Goal: Navigation & Orientation: Find specific page/section

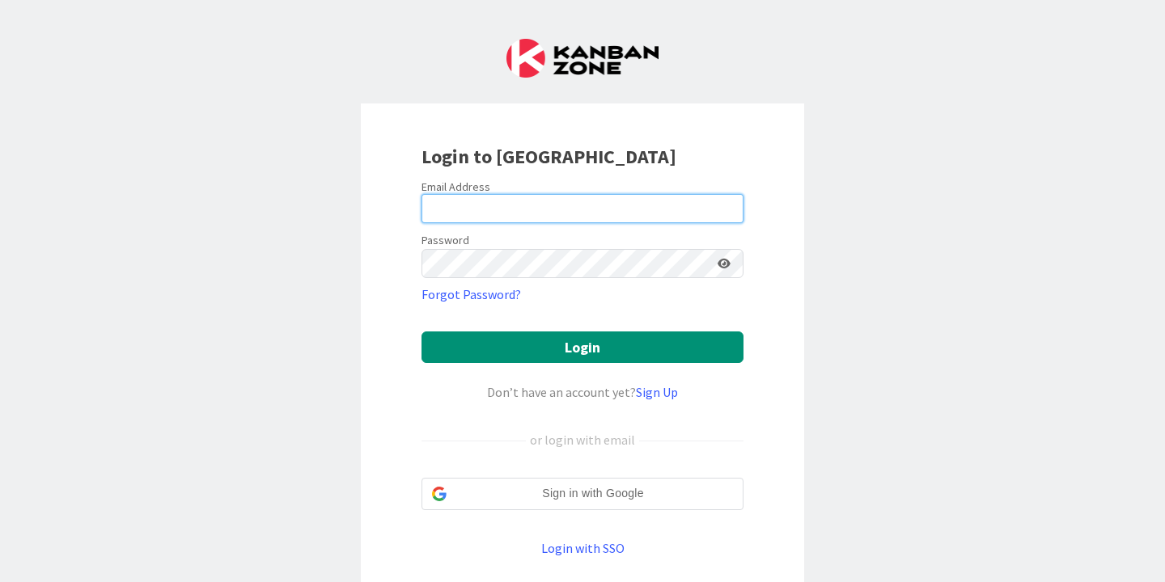
click at [588, 214] on input "email" at bounding box center [582, 208] width 322 height 29
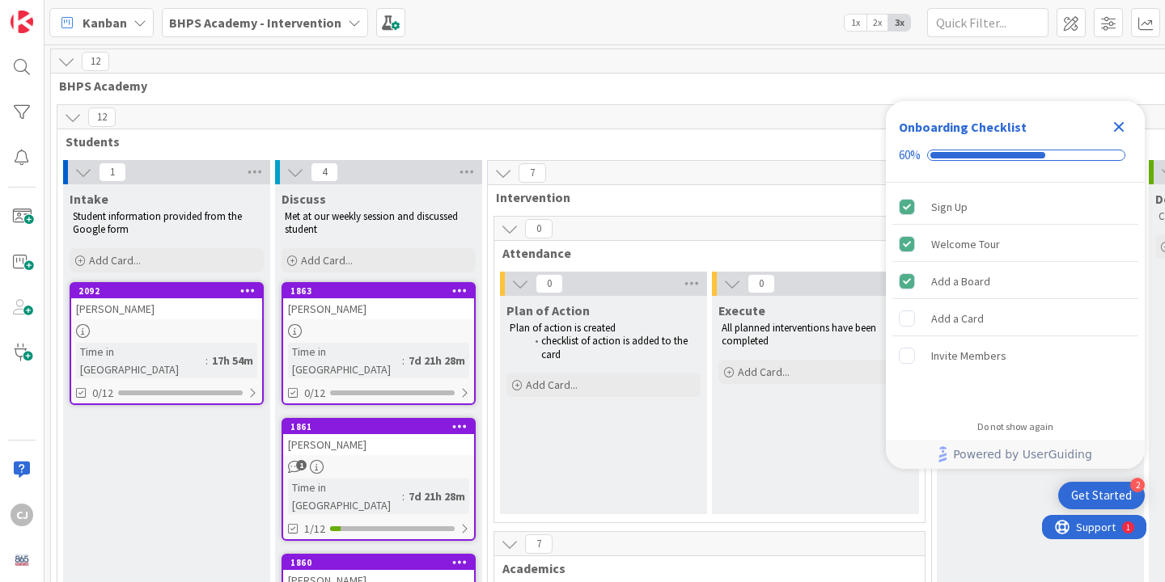
click at [1126, 128] on icon "Close Checklist" at bounding box center [1118, 126] width 19 height 19
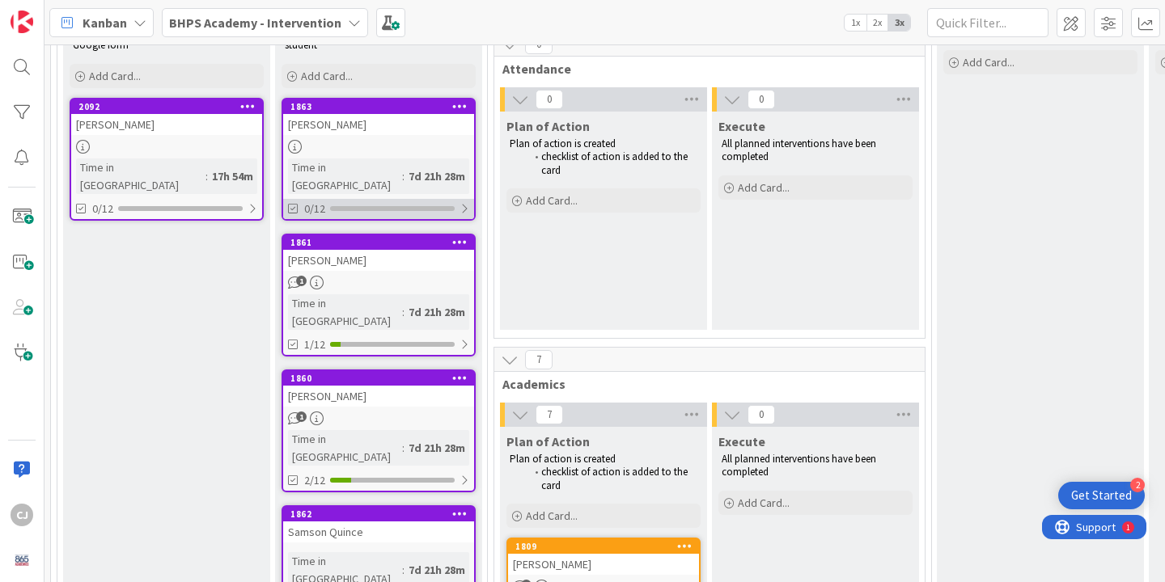
scroll to position [197, 0]
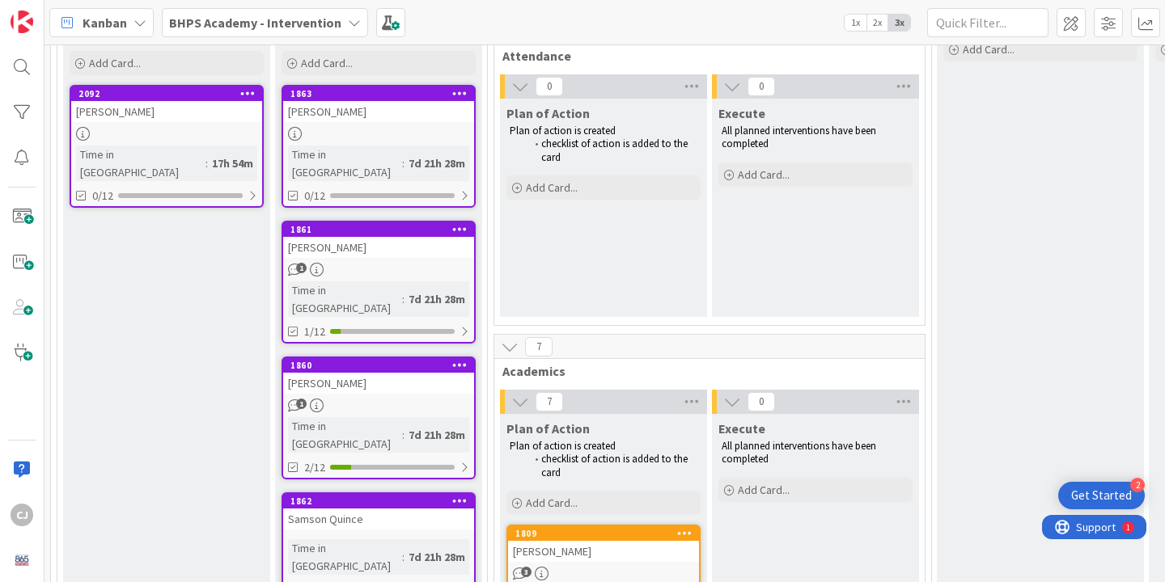
click at [407, 131] on div at bounding box center [378, 134] width 191 height 14
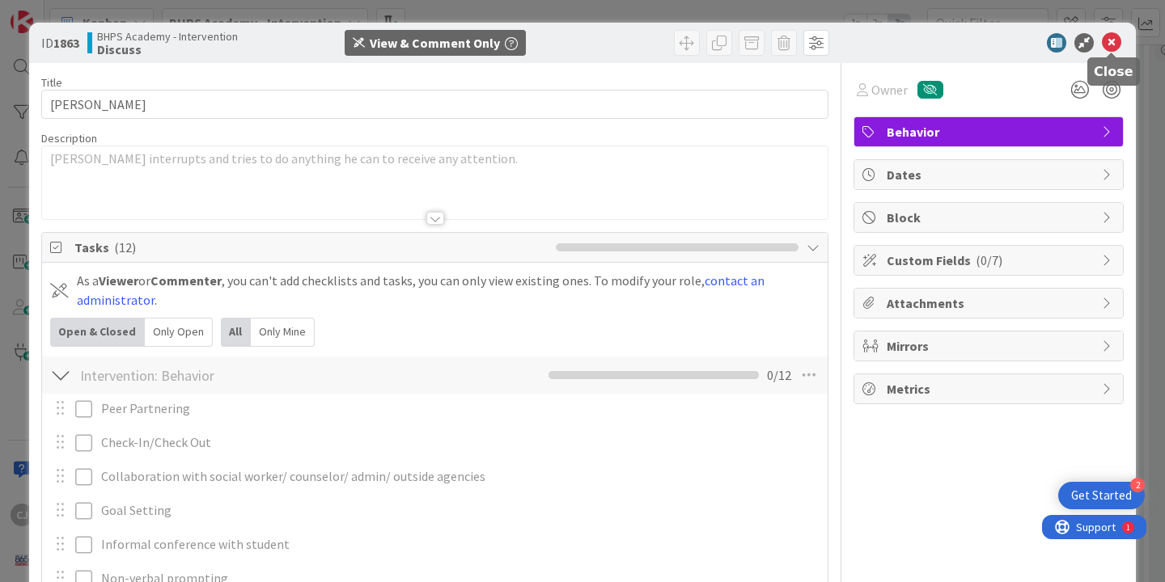
click at [1111, 44] on icon at bounding box center [1111, 42] width 19 height 19
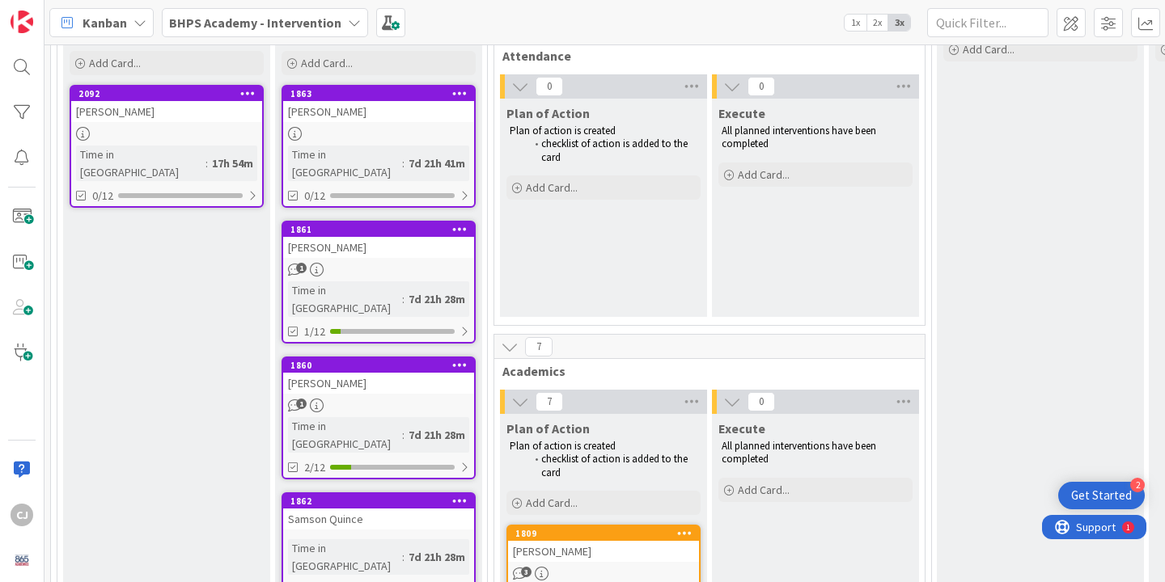
click at [371, 132] on div at bounding box center [378, 134] width 191 height 14
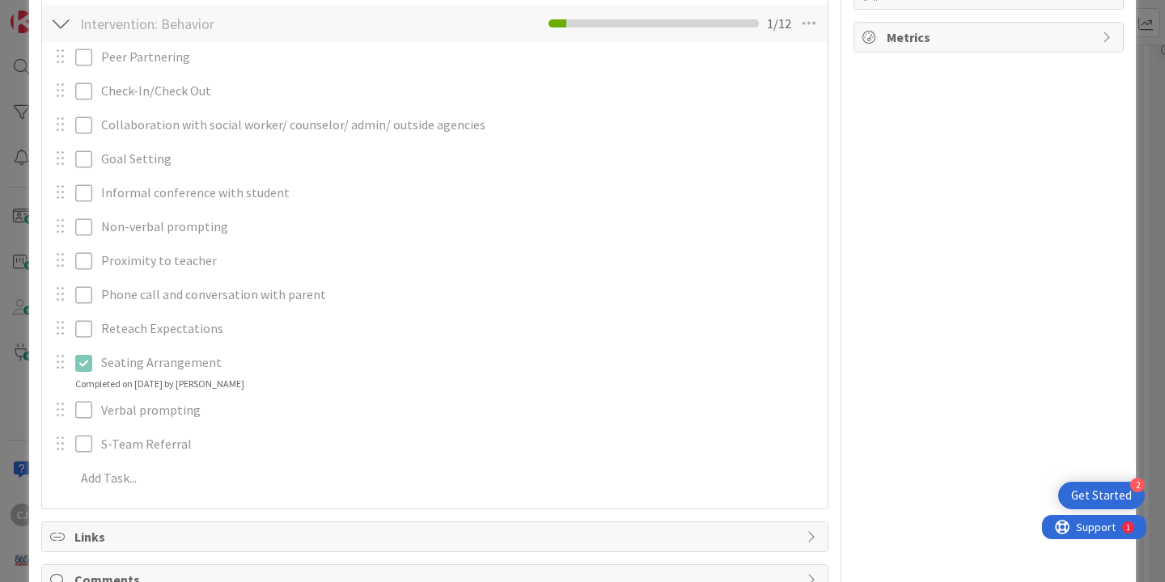
scroll to position [442, 0]
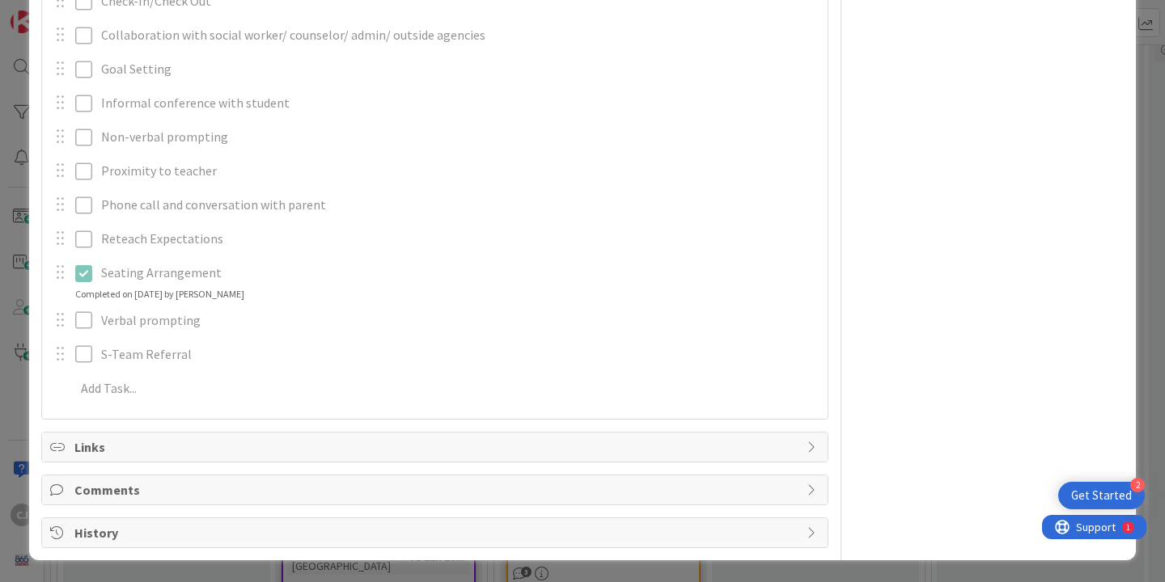
click at [388, 489] on span "Comments" at bounding box center [436, 490] width 724 height 19
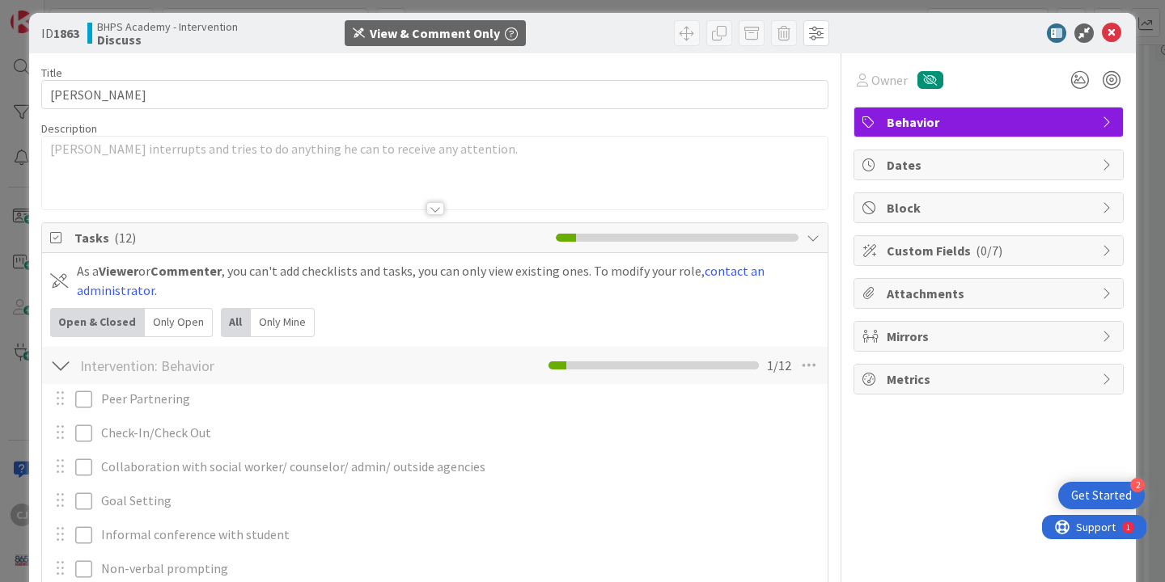
scroll to position [0, 0]
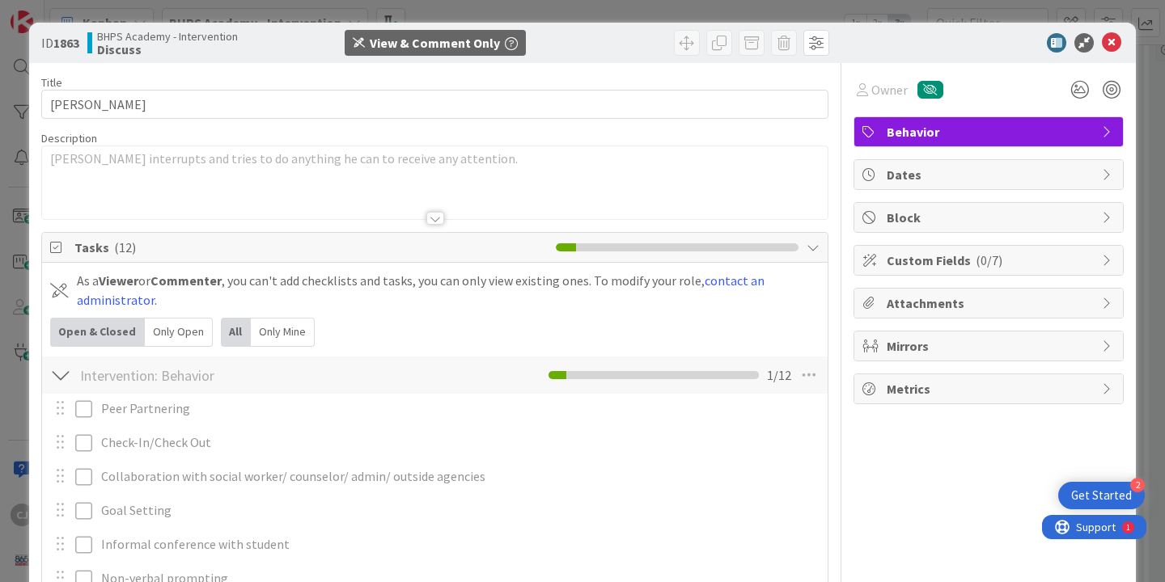
click at [1094, 129] on div "Behavior" at bounding box center [988, 131] width 269 height 29
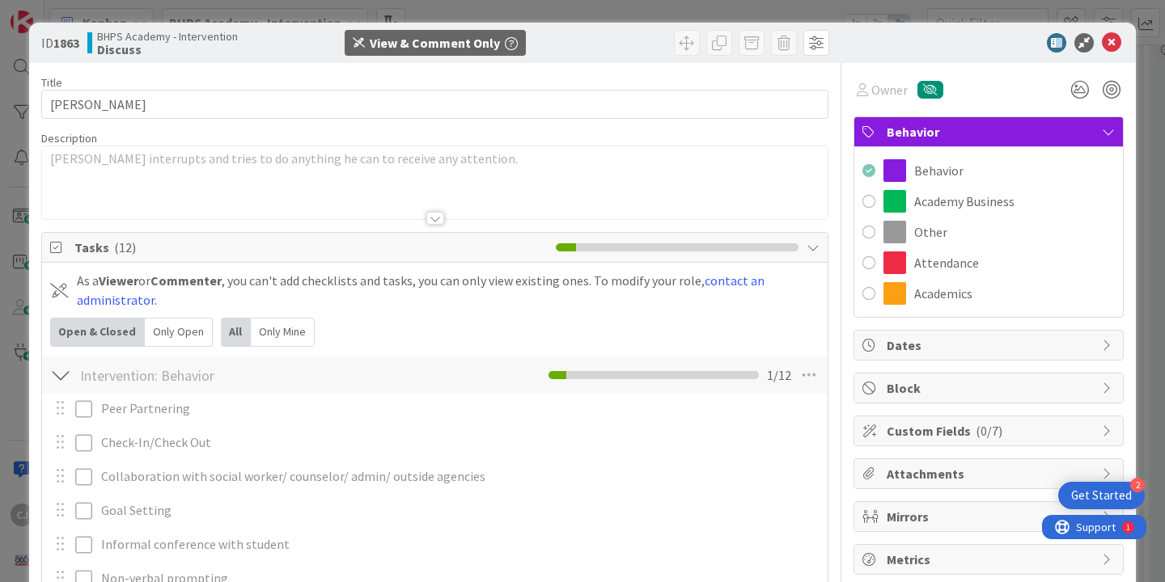
click at [1093, 123] on span "Behavior" at bounding box center [990, 131] width 207 height 19
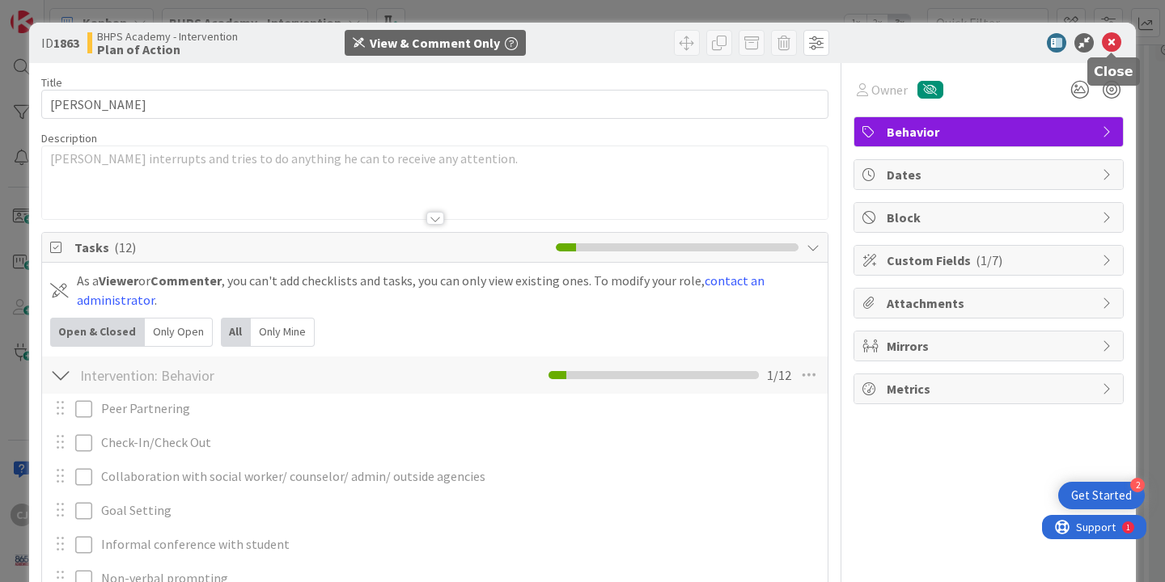
click at [1115, 42] on icon at bounding box center [1111, 42] width 19 height 19
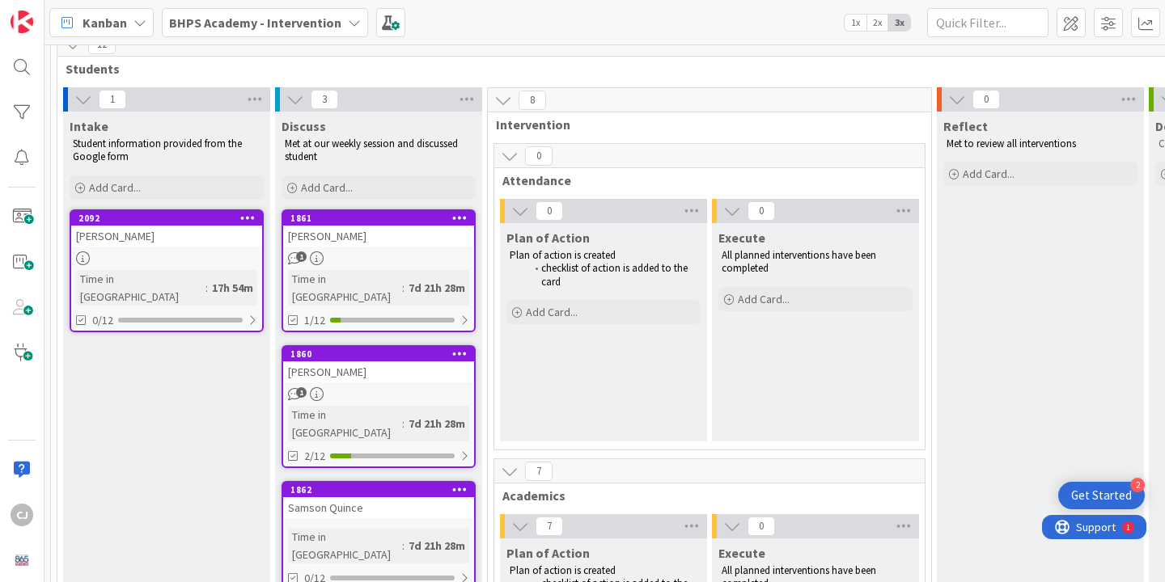
scroll to position [74, 0]
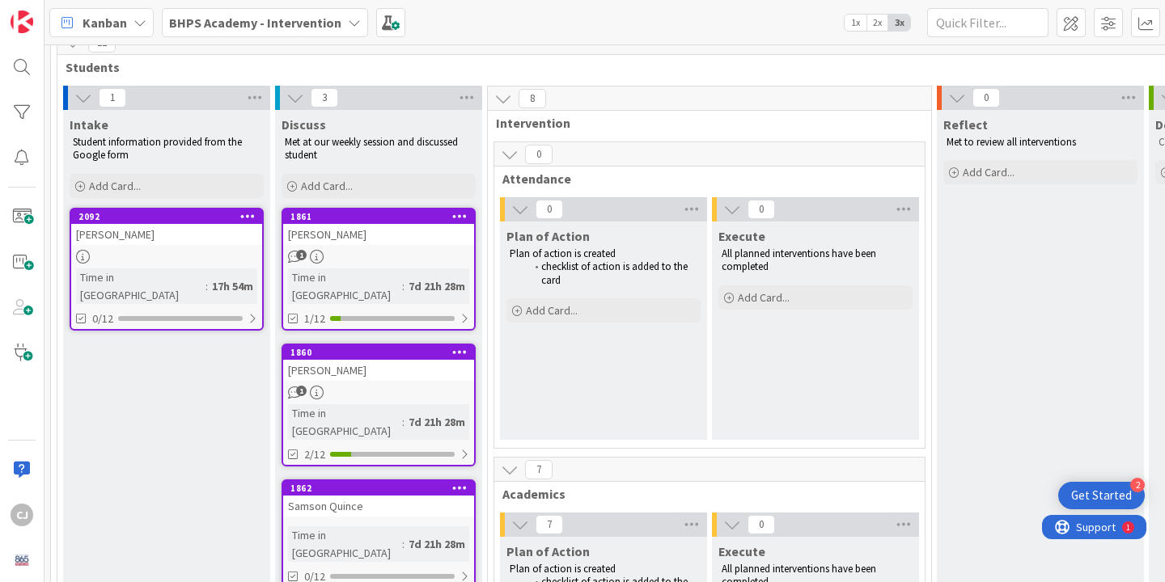
click at [357, 253] on div "1" at bounding box center [378, 257] width 191 height 14
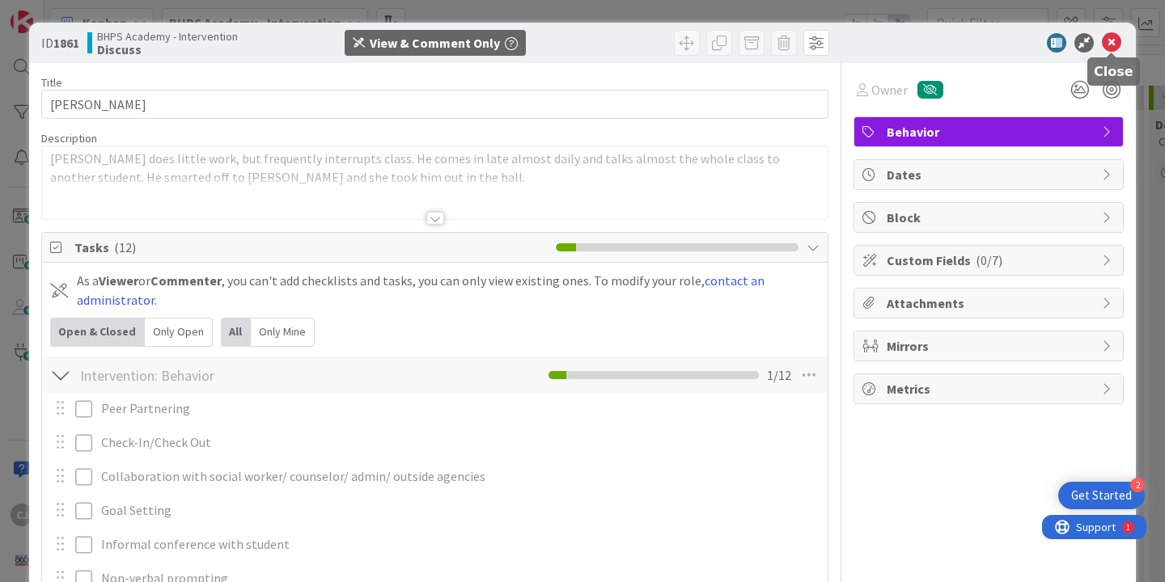
click at [1112, 35] on icon at bounding box center [1111, 42] width 19 height 19
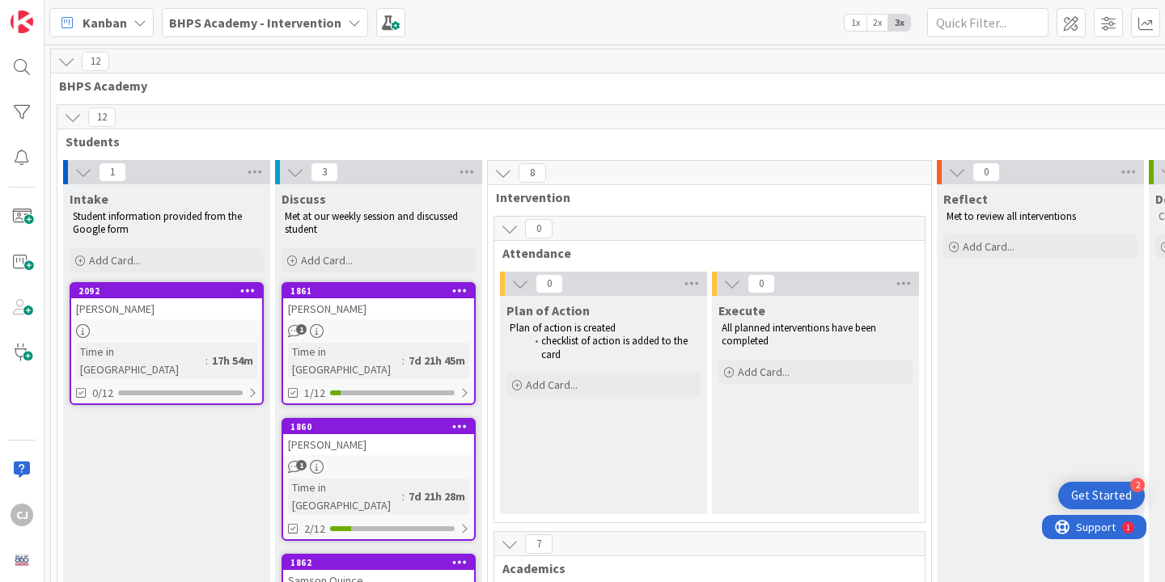
click at [147, 355] on div "Time in [GEOGRAPHIC_DATA]" at bounding box center [140, 361] width 129 height 36
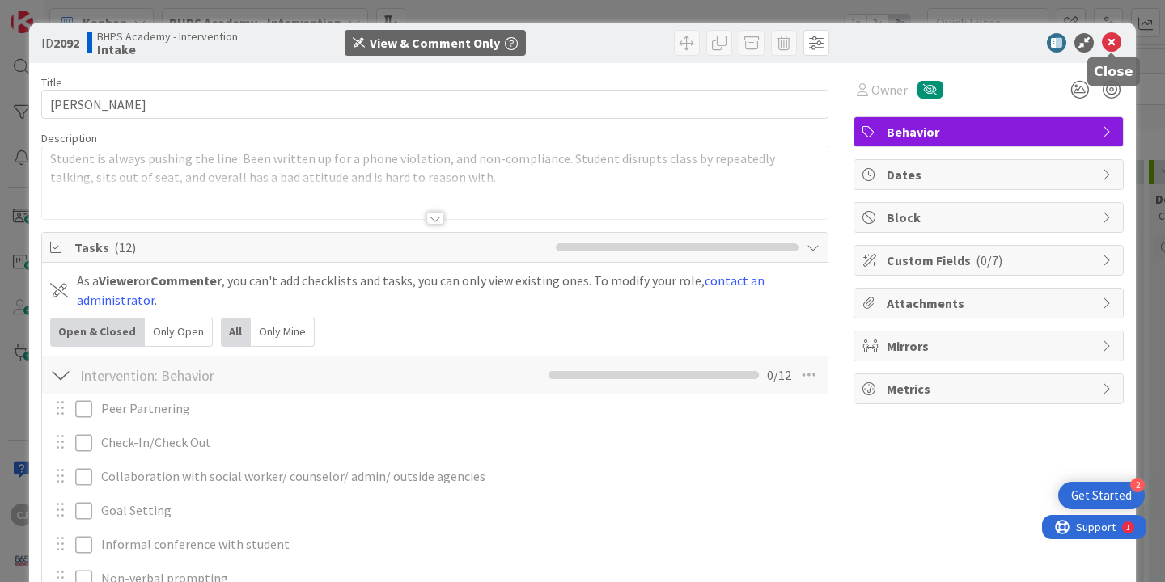
click at [1114, 38] on icon at bounding box center [1111, 42] width 19 height 19
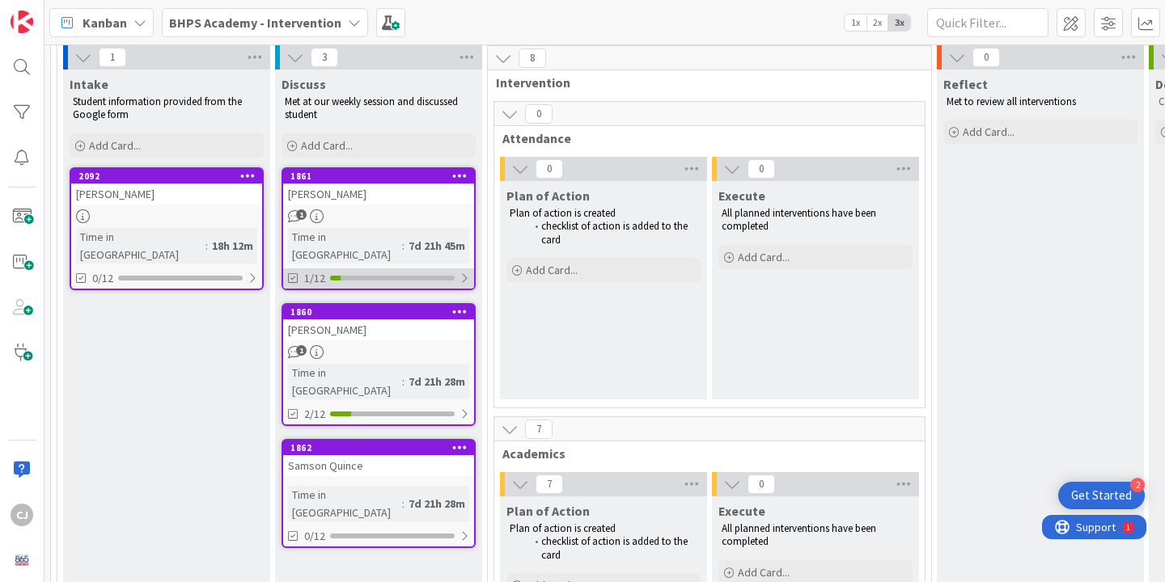
click at [395, 269] on div "1/12" at bounding box center [378, 279] width 191 height 20
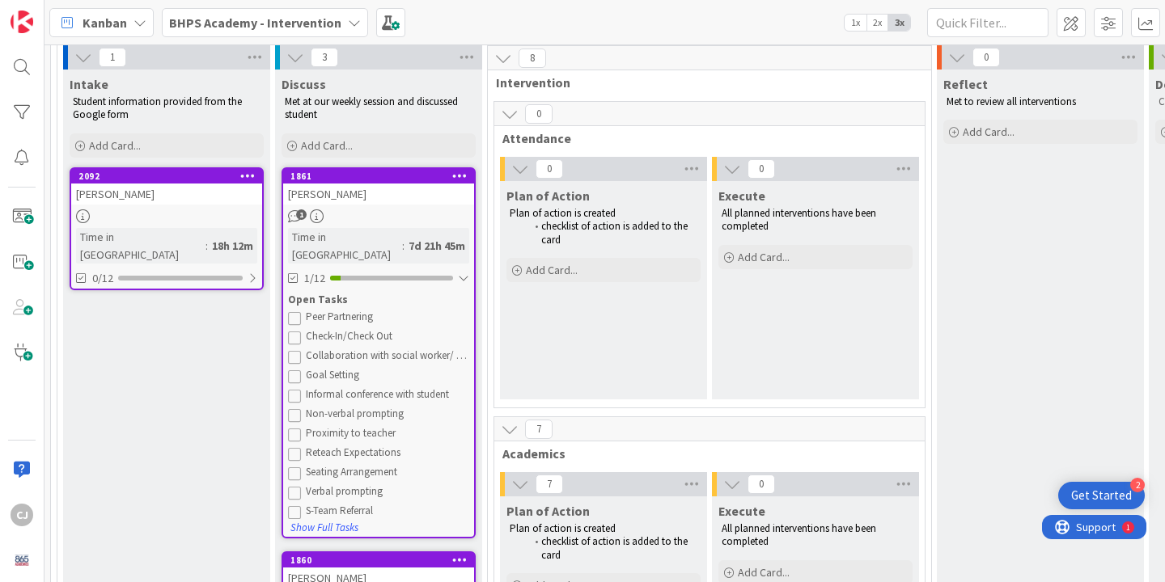
click at [337, 198] on div "[PERSON_NAME]" at bounding box center [378, 194] width 191 height 21
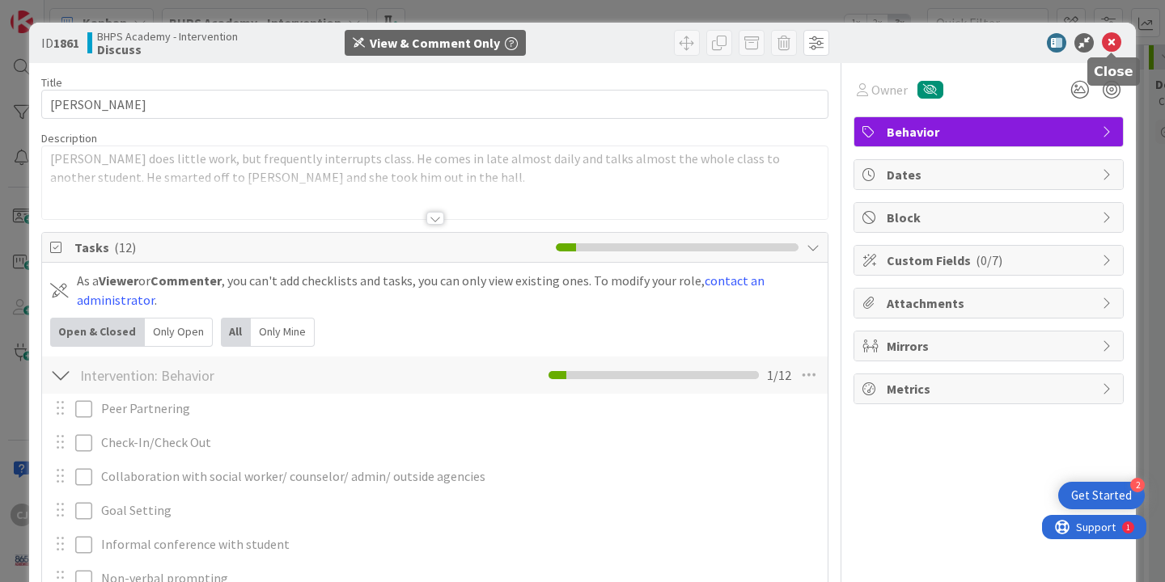
click at [1105, 42] on icon at bounding box center [1111, 42] width 19 height 19
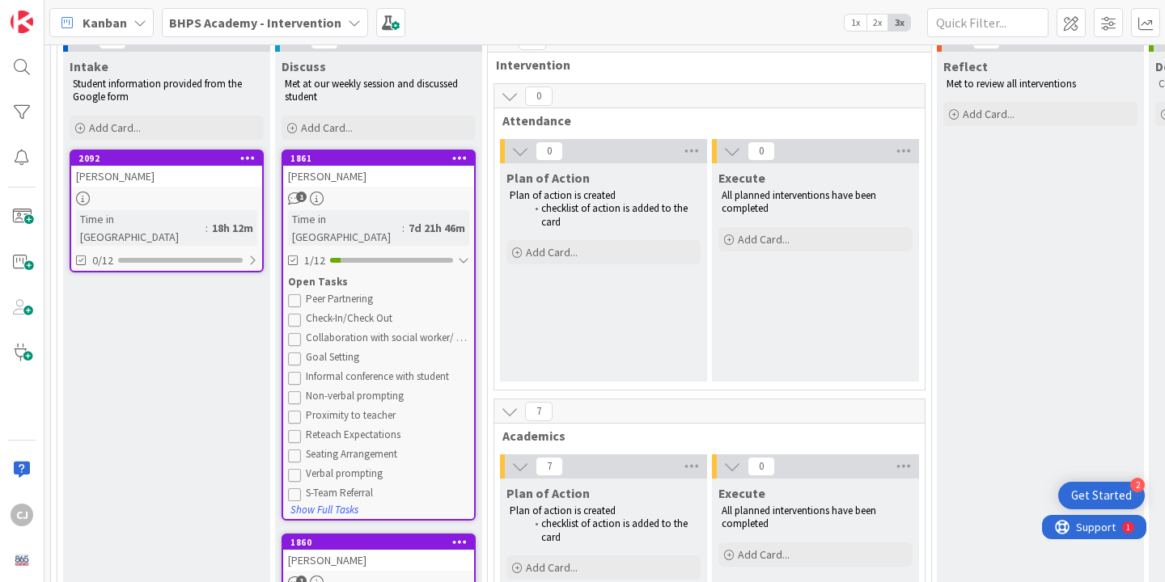
scroll to position [154, 0]
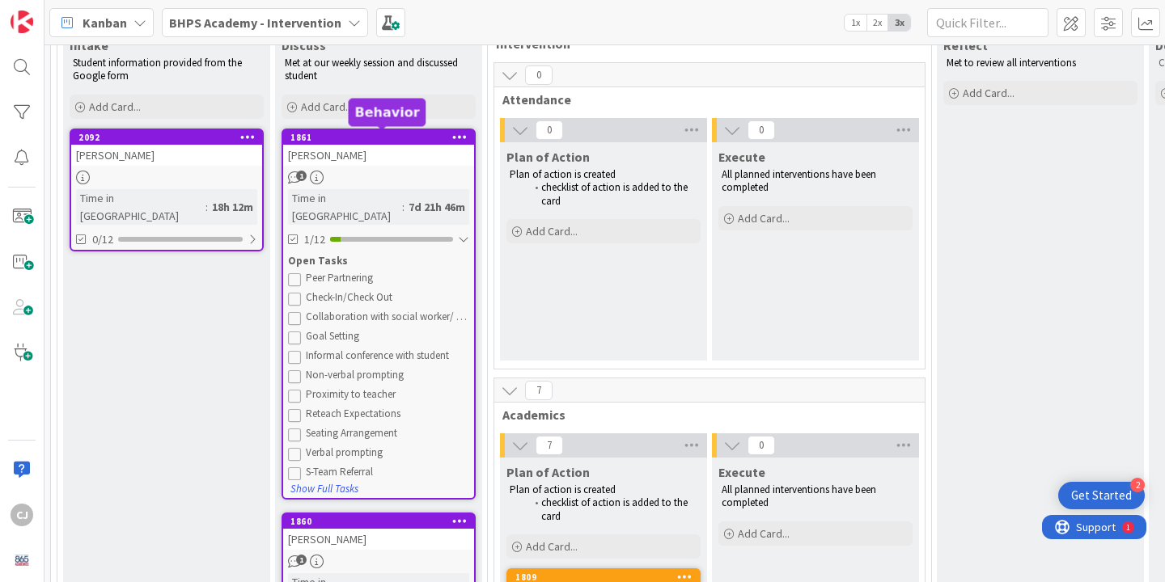
click at [362, 138] on div "1861" at bounding box center [382, 137] width 184 height 11
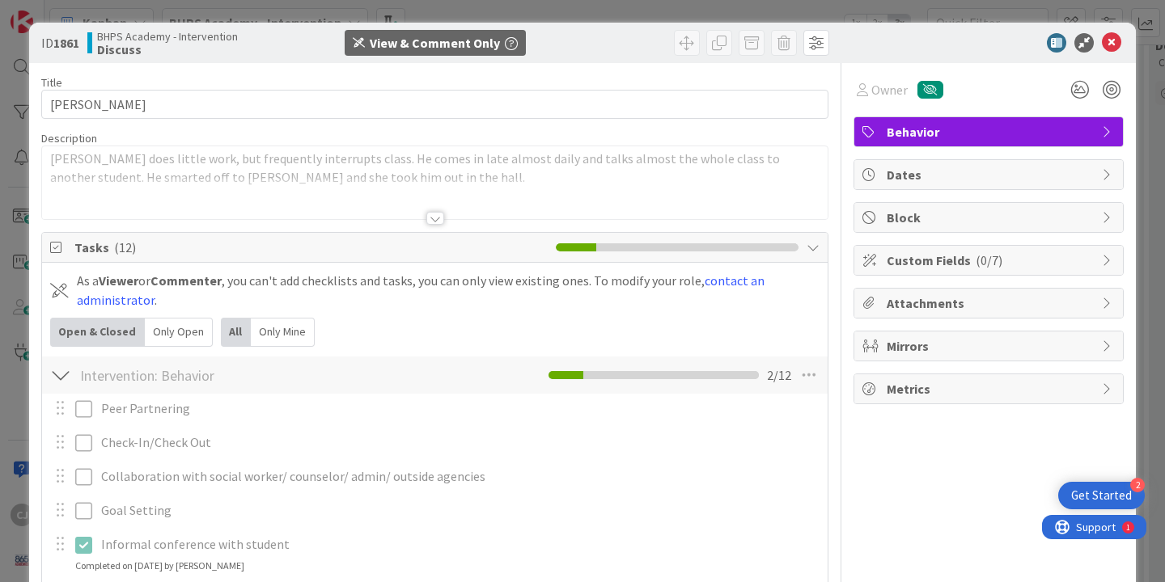
click at [509, 40] on icon "button" at bounding box center [511, 43] width 13 height 13
click at [555, 37] on div "View & Comment Only As a Commenter, you can only post comments but not edit thi…" at bounding box center [435, 43] width 257 height 26
click at [339, 204] on div at bounding box center [434, 198] width 785 height 41
click at [1112, 40] on icon at bounding box center [1111, 42] width 19 height 19
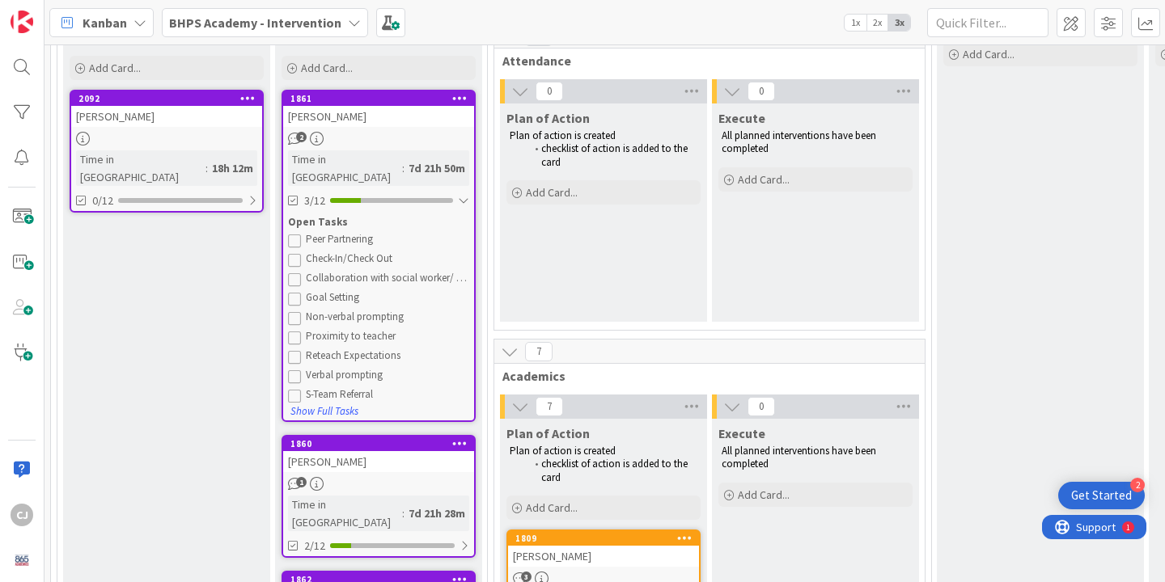
scroll to position [148, 0]
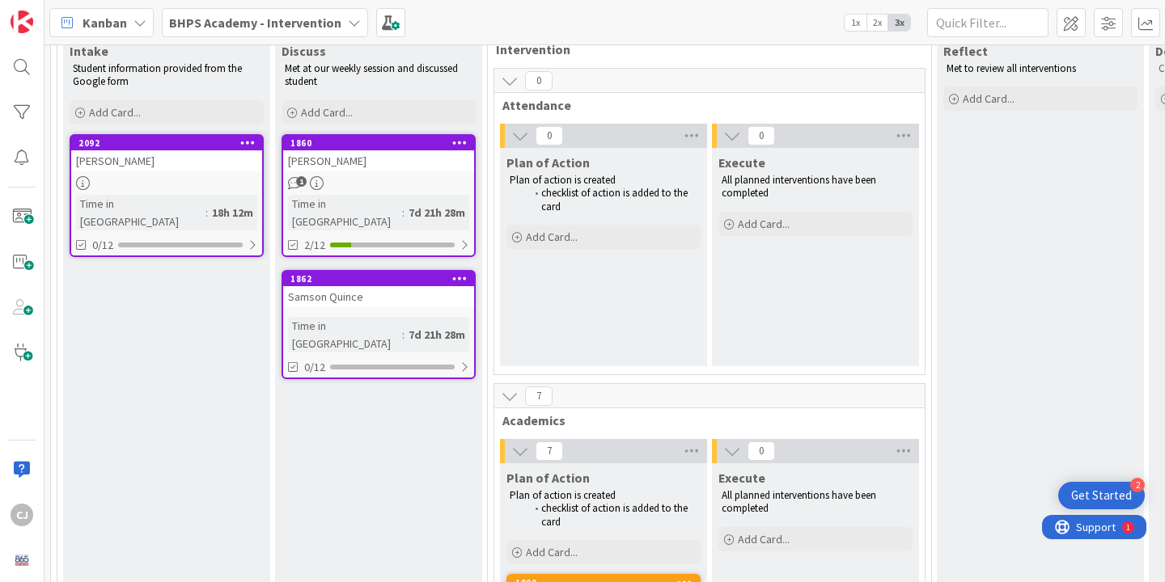
click at [345, 162] on div "[PERSON_NAME]" at bounding box center [378, 160] width 191 height 21
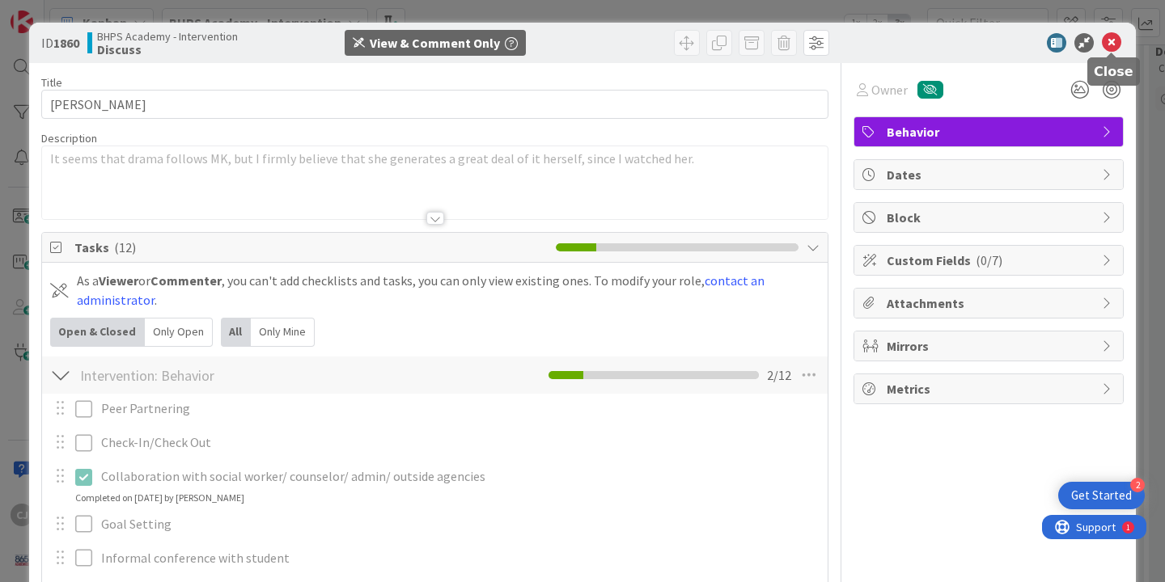
click at [1110, 43] on icon at bounding box center [1111, 42] width 19 height 19
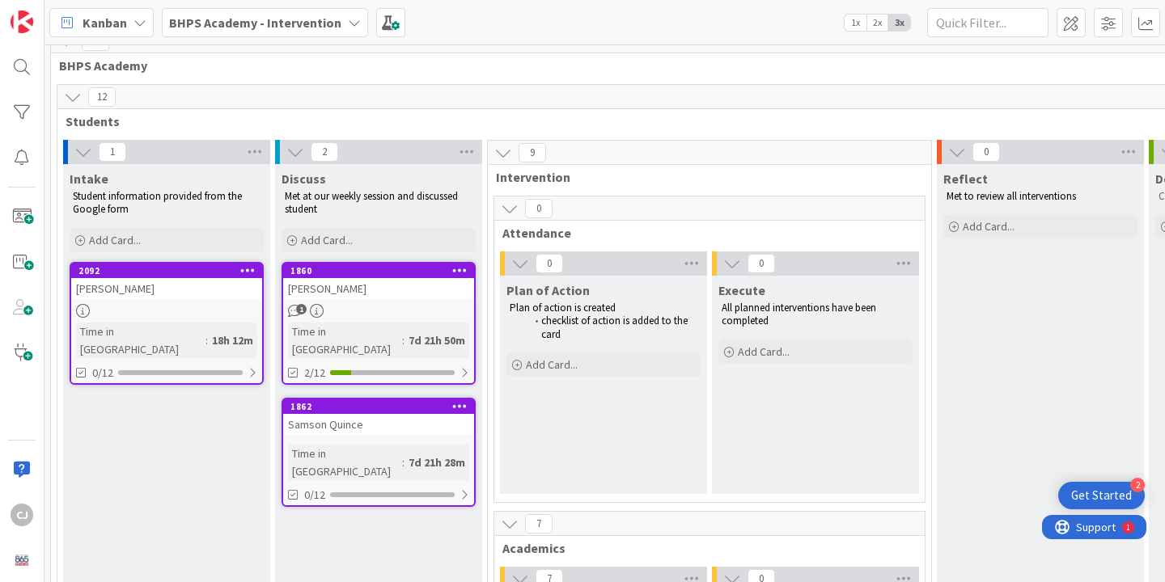
scroll to position [24, 0]
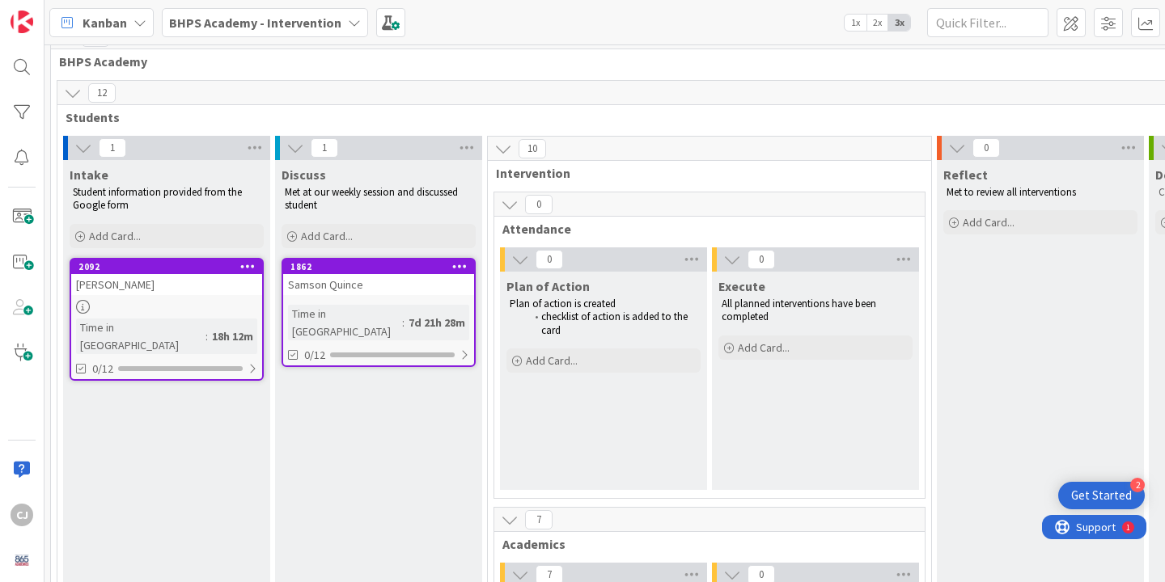
click at [357, 287] on div "Samson Quince" at bounding box center [378, 284] width 191 height 21
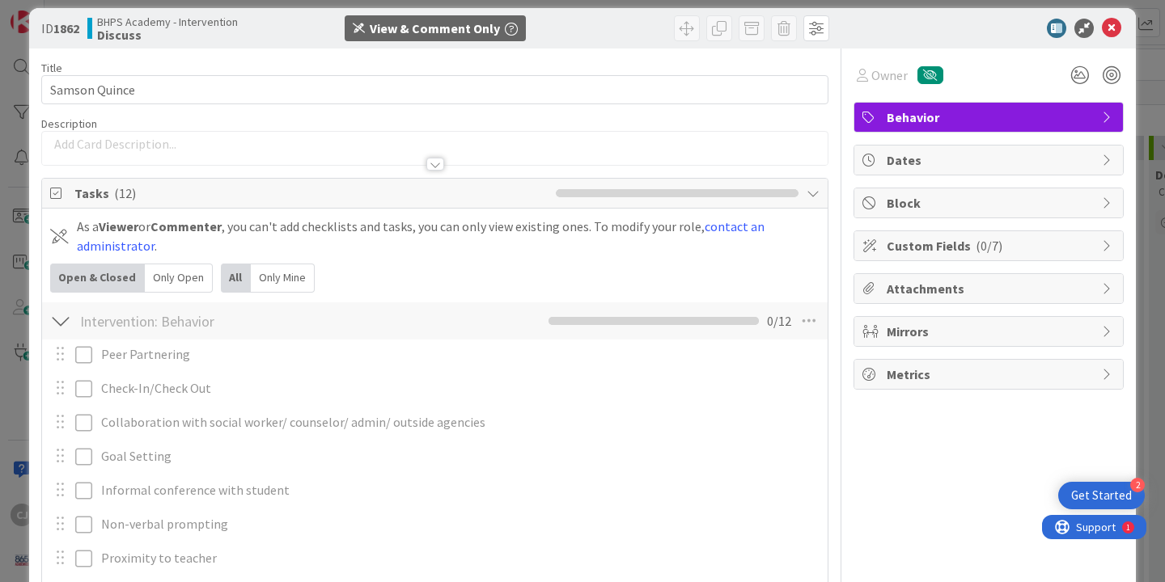
scroll to position [18, 0]
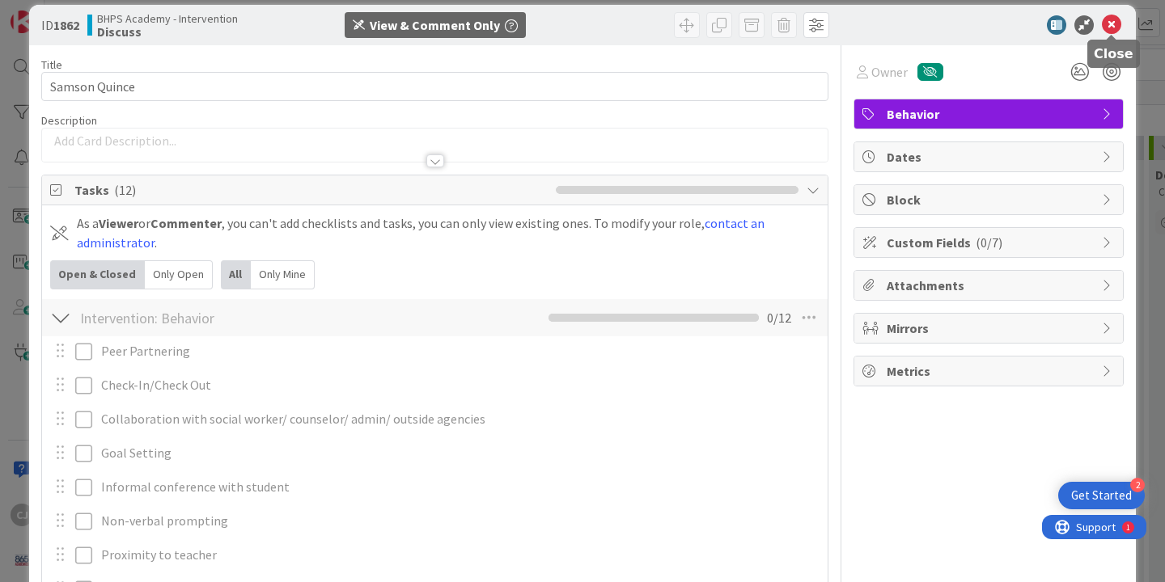
click at [1112, 25] on icon at bounding box center [1111, 24] width 19 height 19
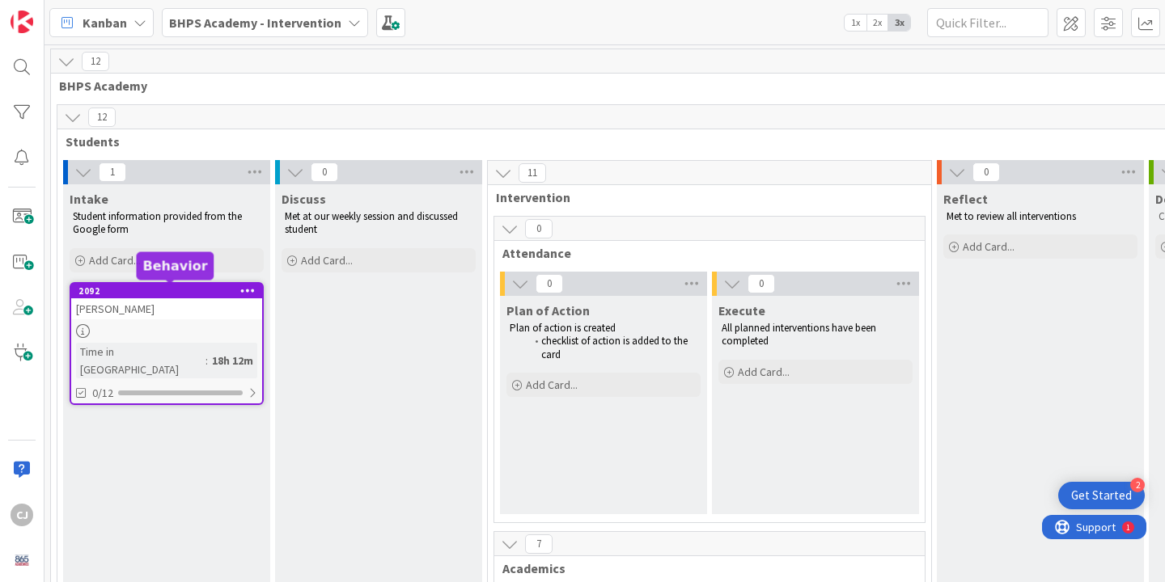
click at [182, 288] on div "2092" at bounding box center [170, 291] width 184 height 11
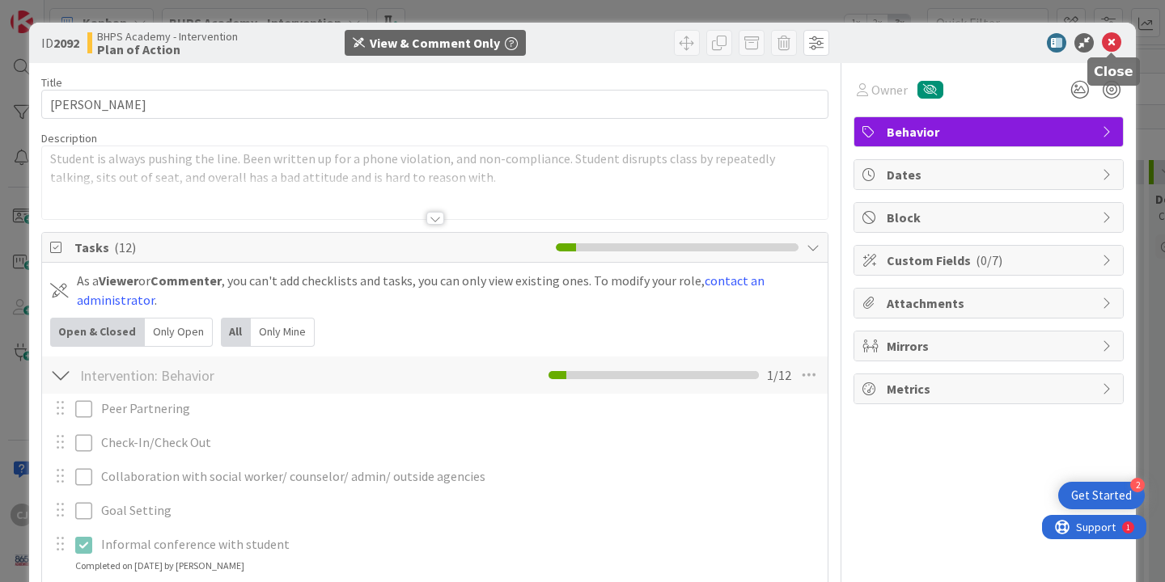
click at [1111, 38] on icon at bounding box center [1111, 42] width 19 height 19
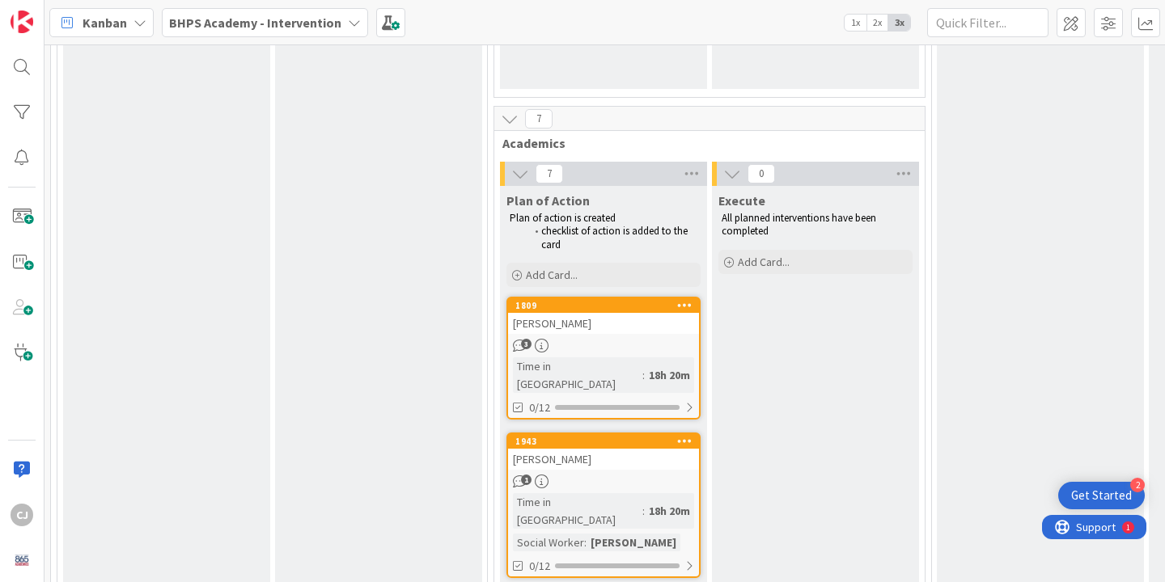
scroll to position [445, 0]
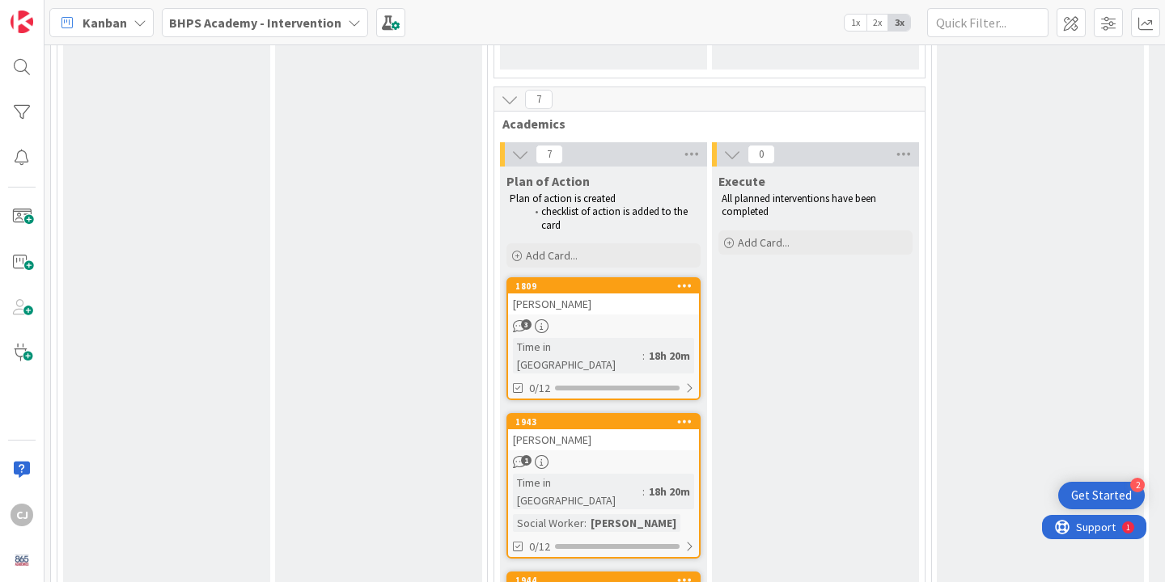
click at [583, 319] on link "1809 [PERSON_NAME] 3 Time in [GEOGRAPHIC_DATA] : 18h 20m 0/12" at bounding box center [603, 338] width 194 height 123
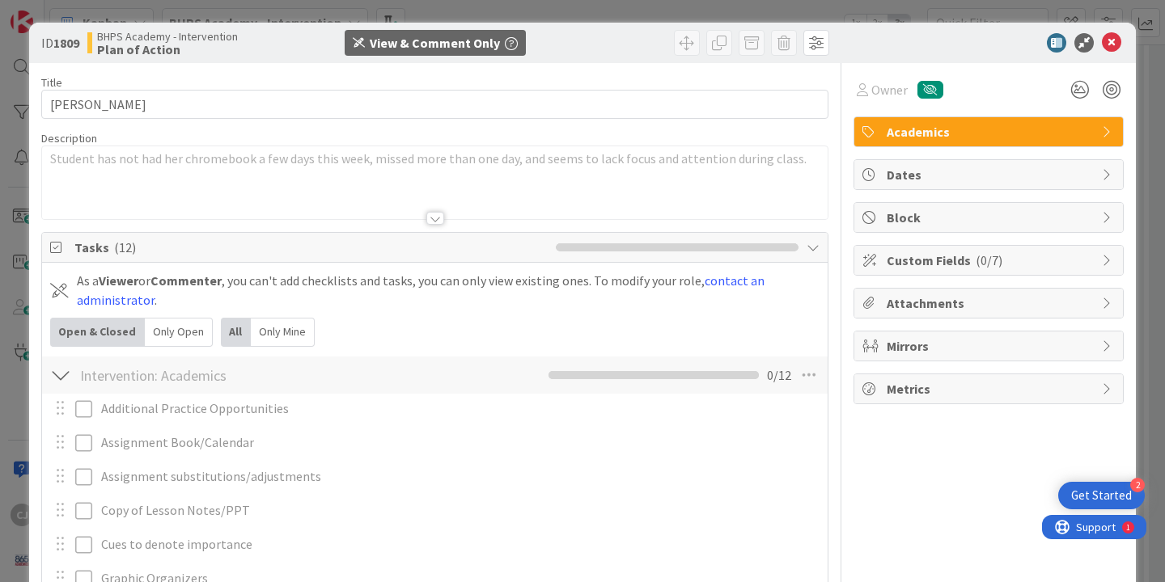
click at [511, 43] on icon "button" at bounding box center [511, 43] width 13 height 13
click at [597, 32] on div at bounding box center [700, 43] width 257 height 26
click at [1107, 45] on icon at bounding box center [1111, 42] width 19 height 19
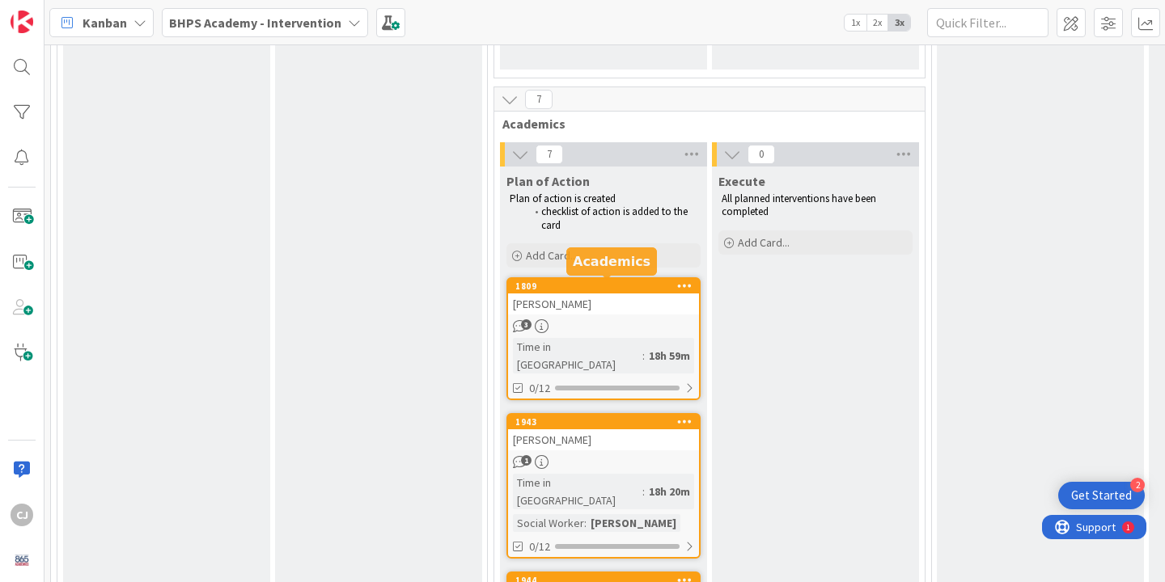
click at [638, 283] on div "1809" at bounding box center [607, 286] width 184 height 11
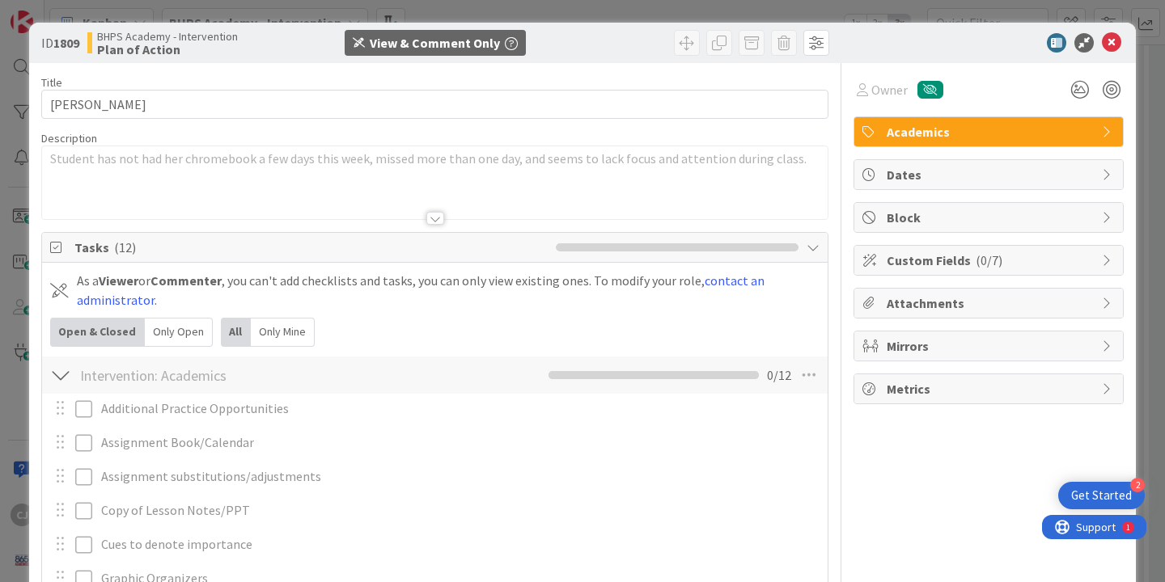
click at [508, 44] on icon "button" at bounding box center [511, 43] width 13 height 13
click at [576, 37] on div at bounding box center [700, 43] width 257 height 26
click at [1116, 44] on icon at bounding box center [1111, 42] width 19 height 19
